Goal: Transaction & Acquisition: Purchase product/service

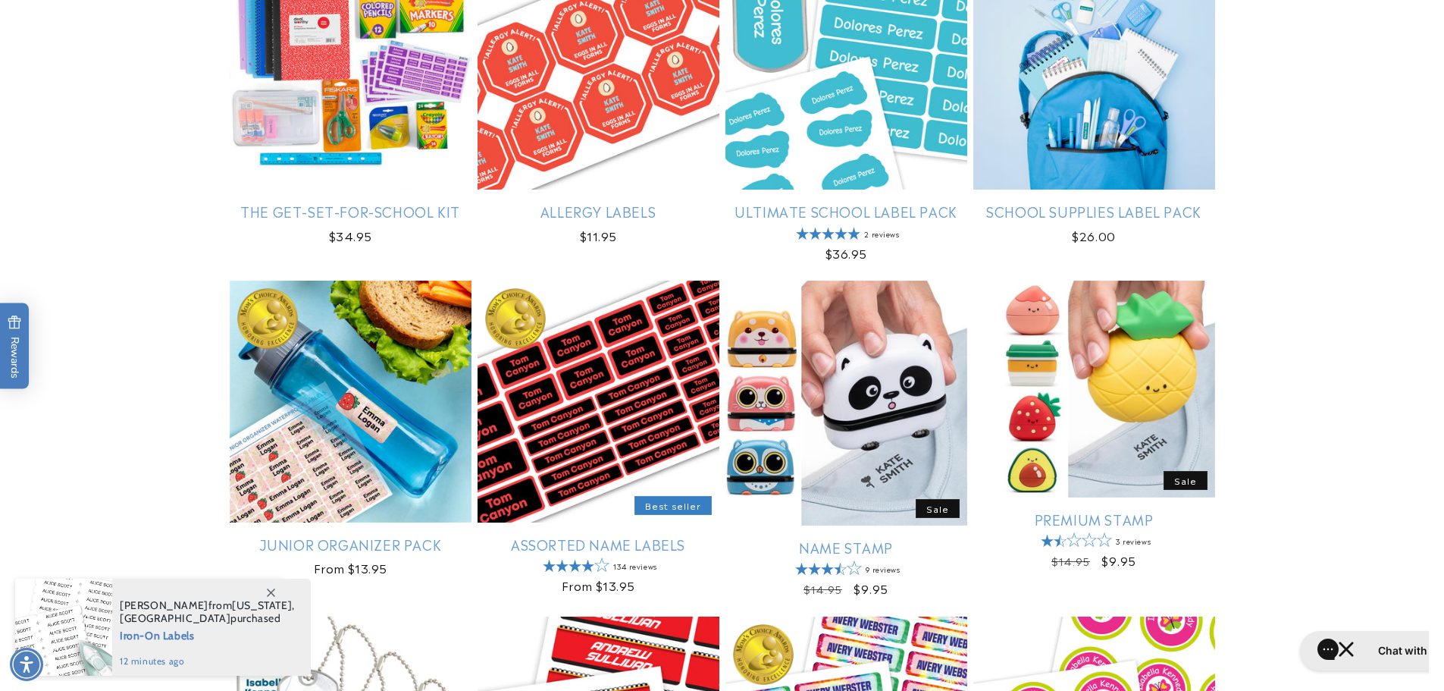
scroll to position [531, 0]
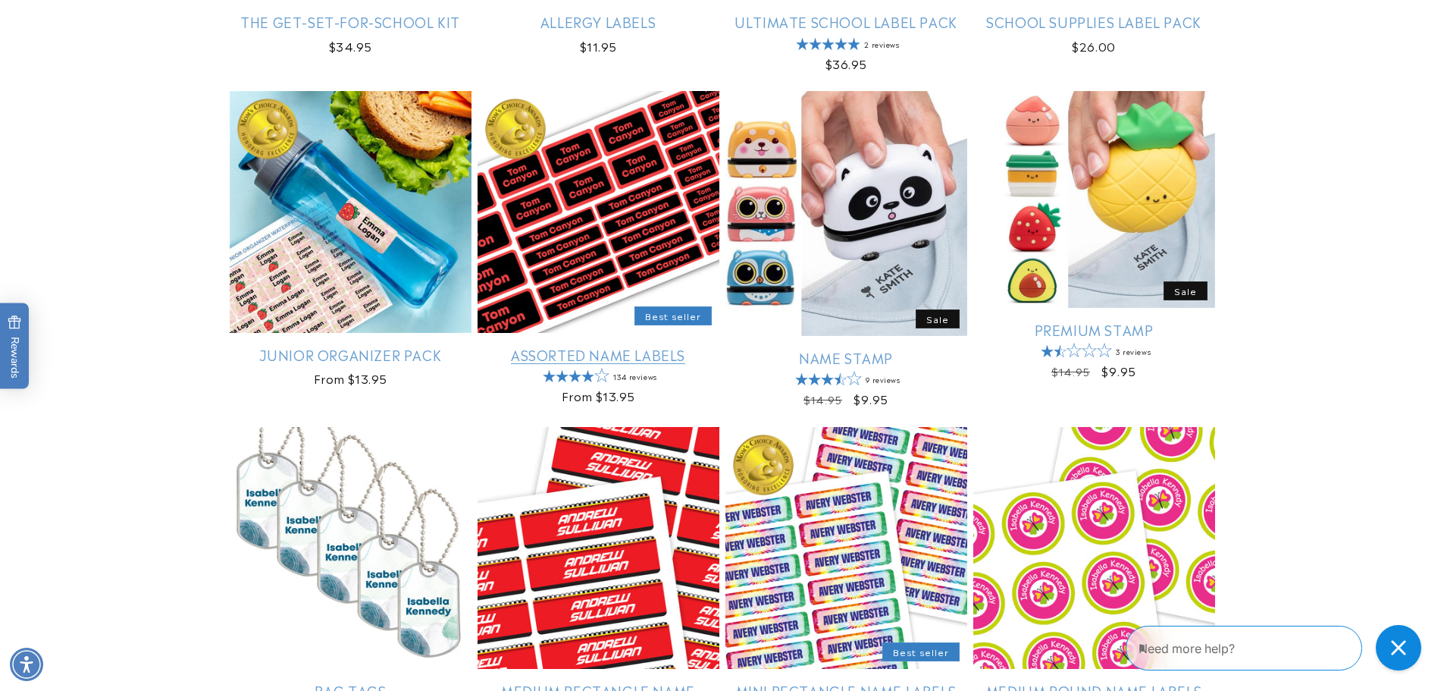
click at [661, 355] on link "Assorted Name Labels" at bounding box center [599, 354] width 242 height 17
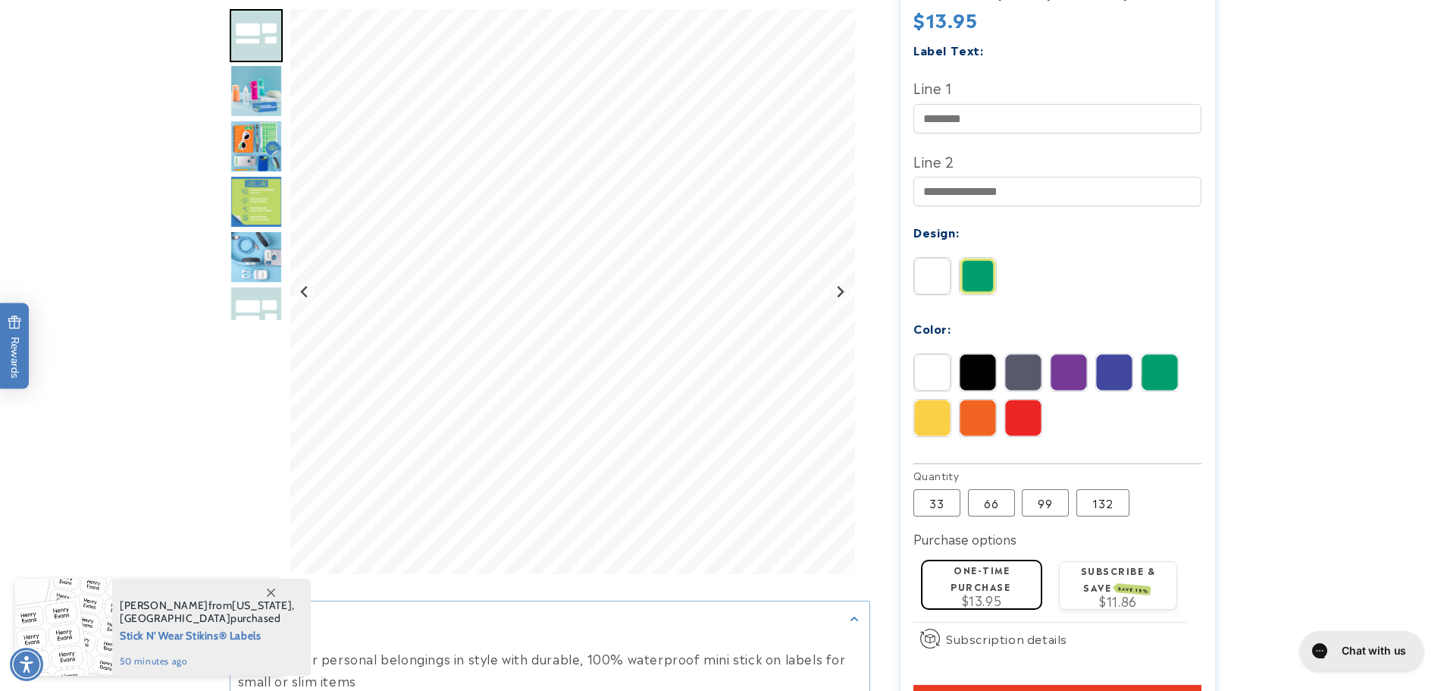
scroll to position [531, 0]
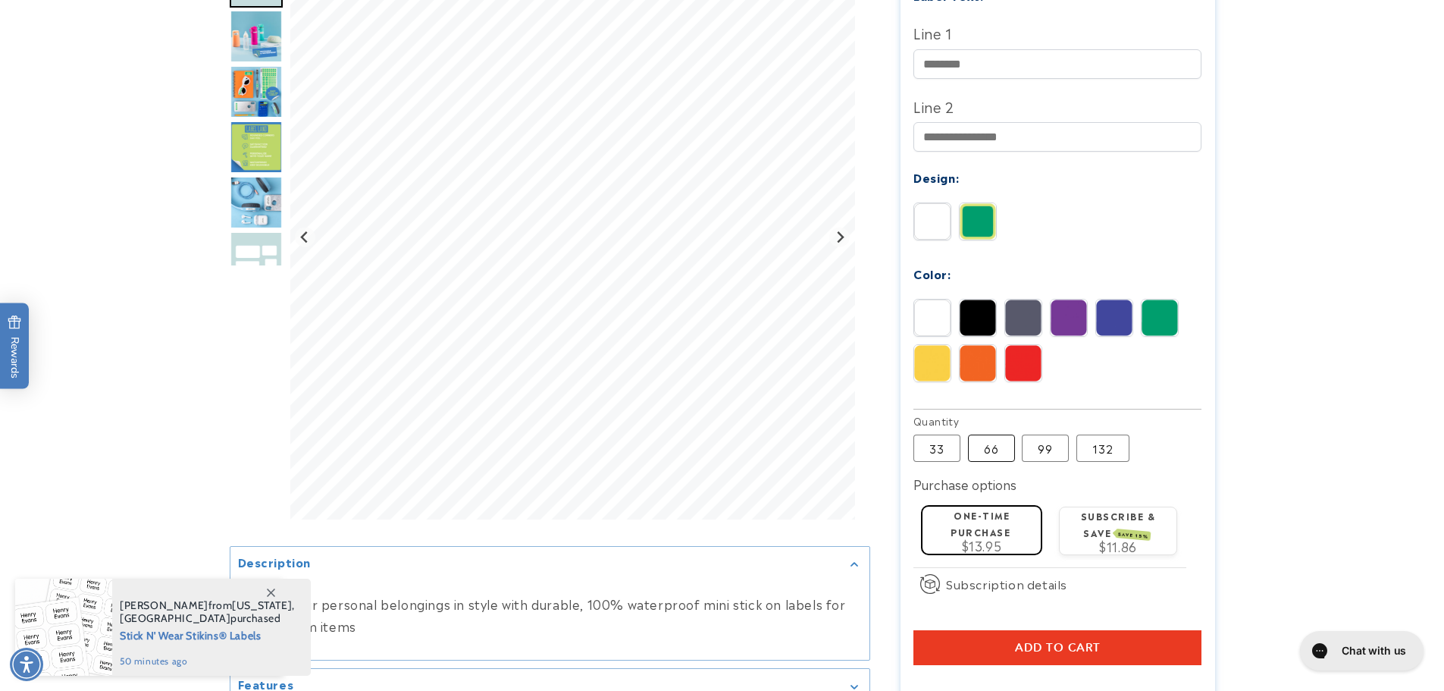
click at [996, 437] on label "66 Variant sold out or unavailable" at bounding box center [991, 447] width 47 height 27
click at [1032, 434] on label "99 Variant sold out or unavailable" at bounding box center [1045, 447] width 47 height 27
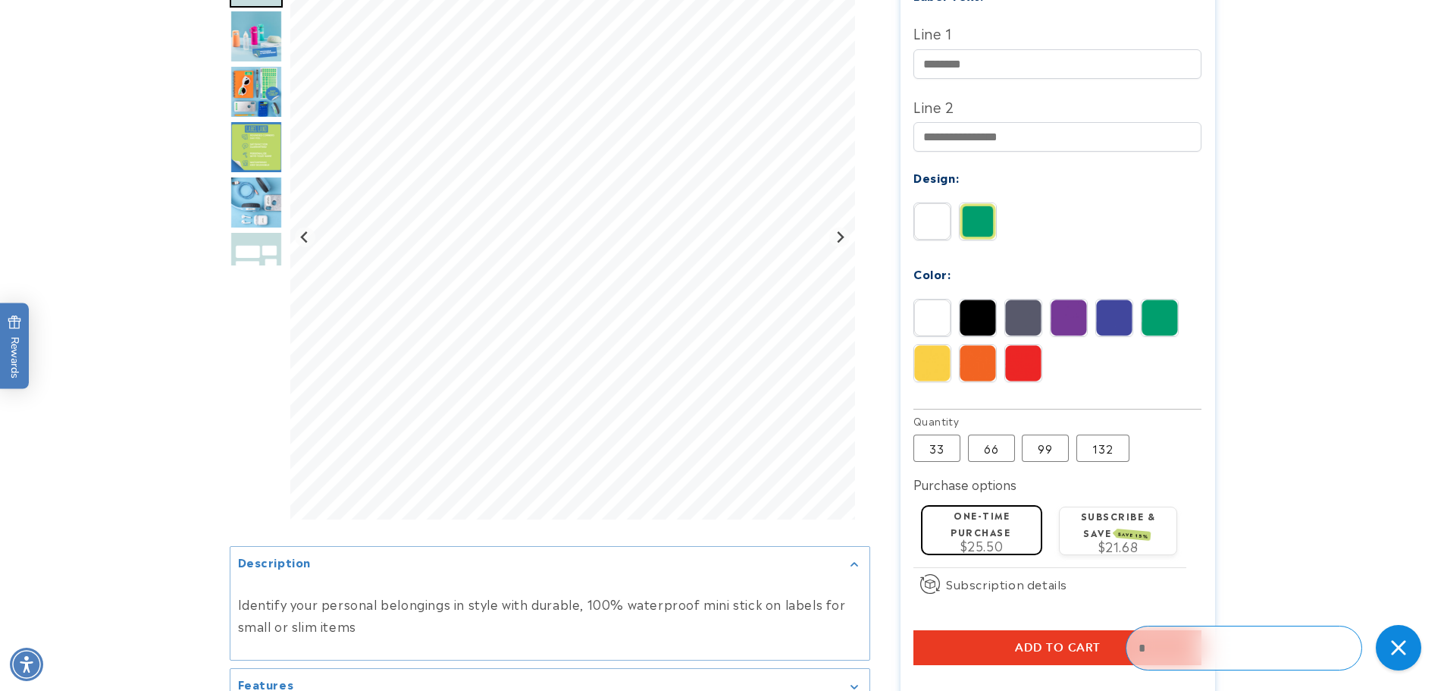
click at [1096, 434] on label "132 Variant sold out or unavailable" at bounding box center [1103, 447] width 53 height 27
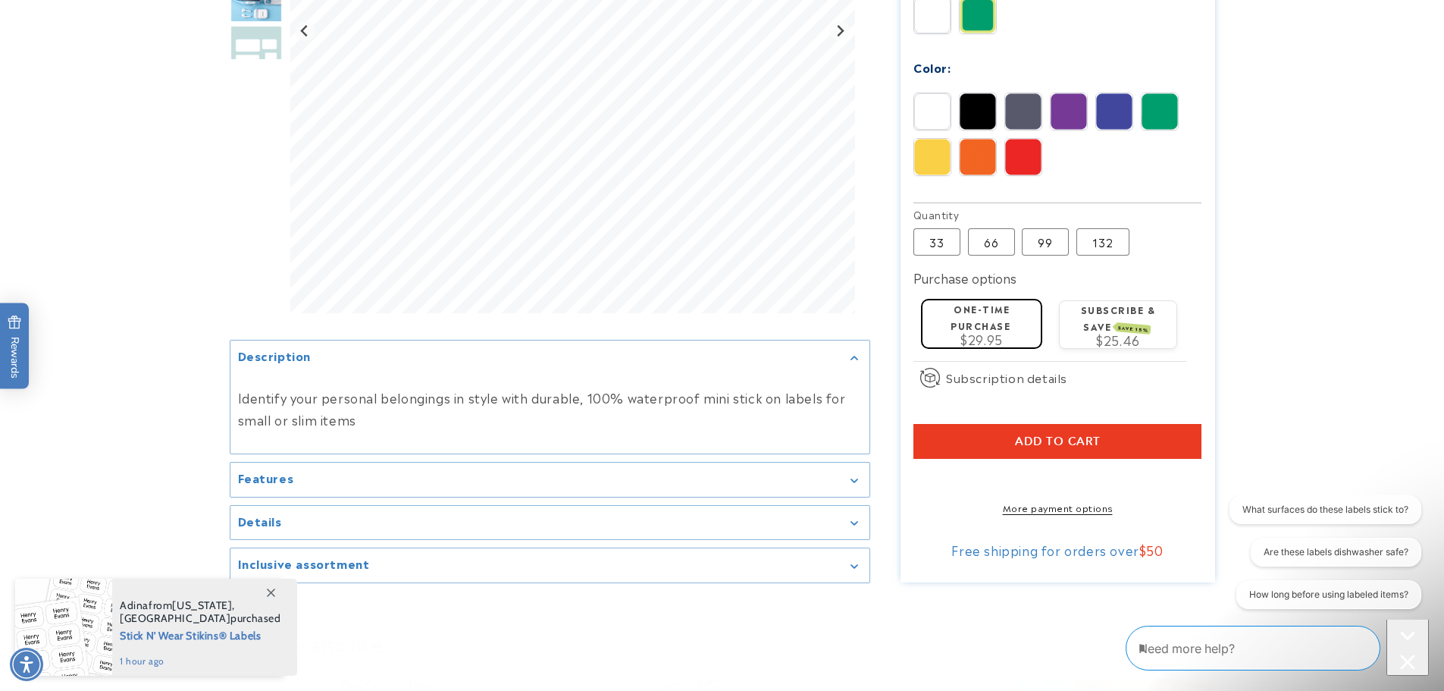
scroll to position [834, 0]
